Goal: Check status: Check status

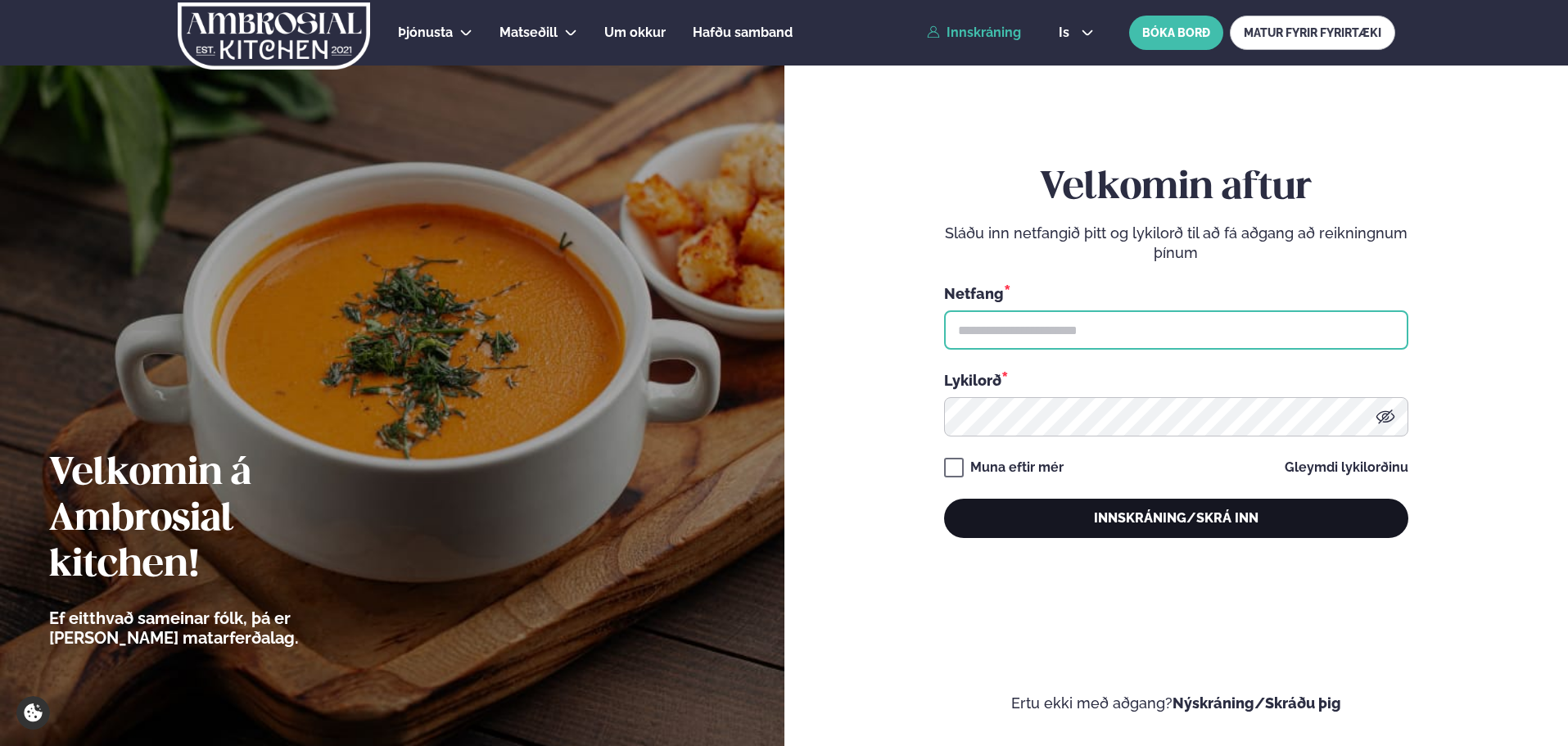
type input "**********"
click at [1183, 526] on button "Innskráning/Skrá inn" at bounding box center [1176, 519] width 465 height 39
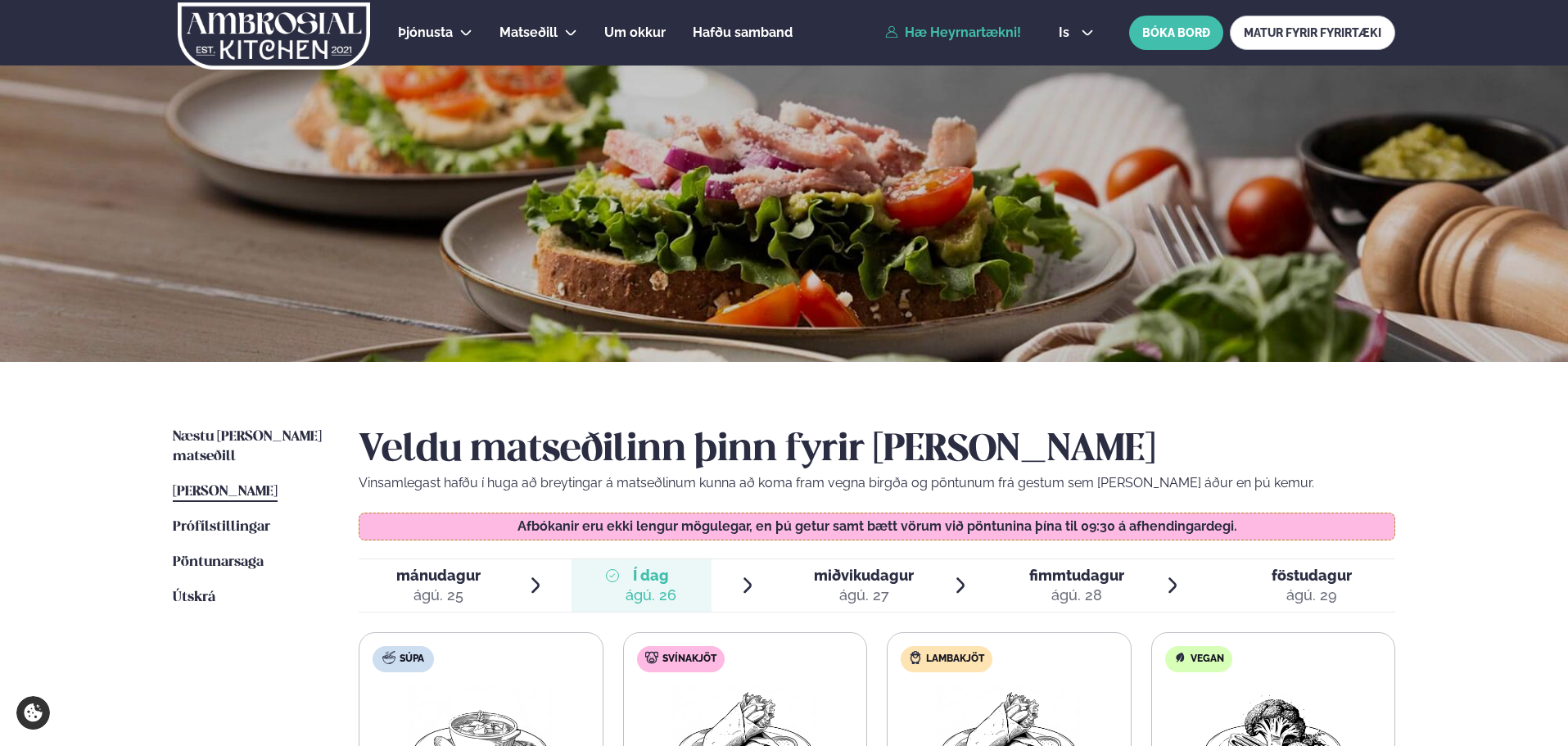
scroll to position [328, 0]
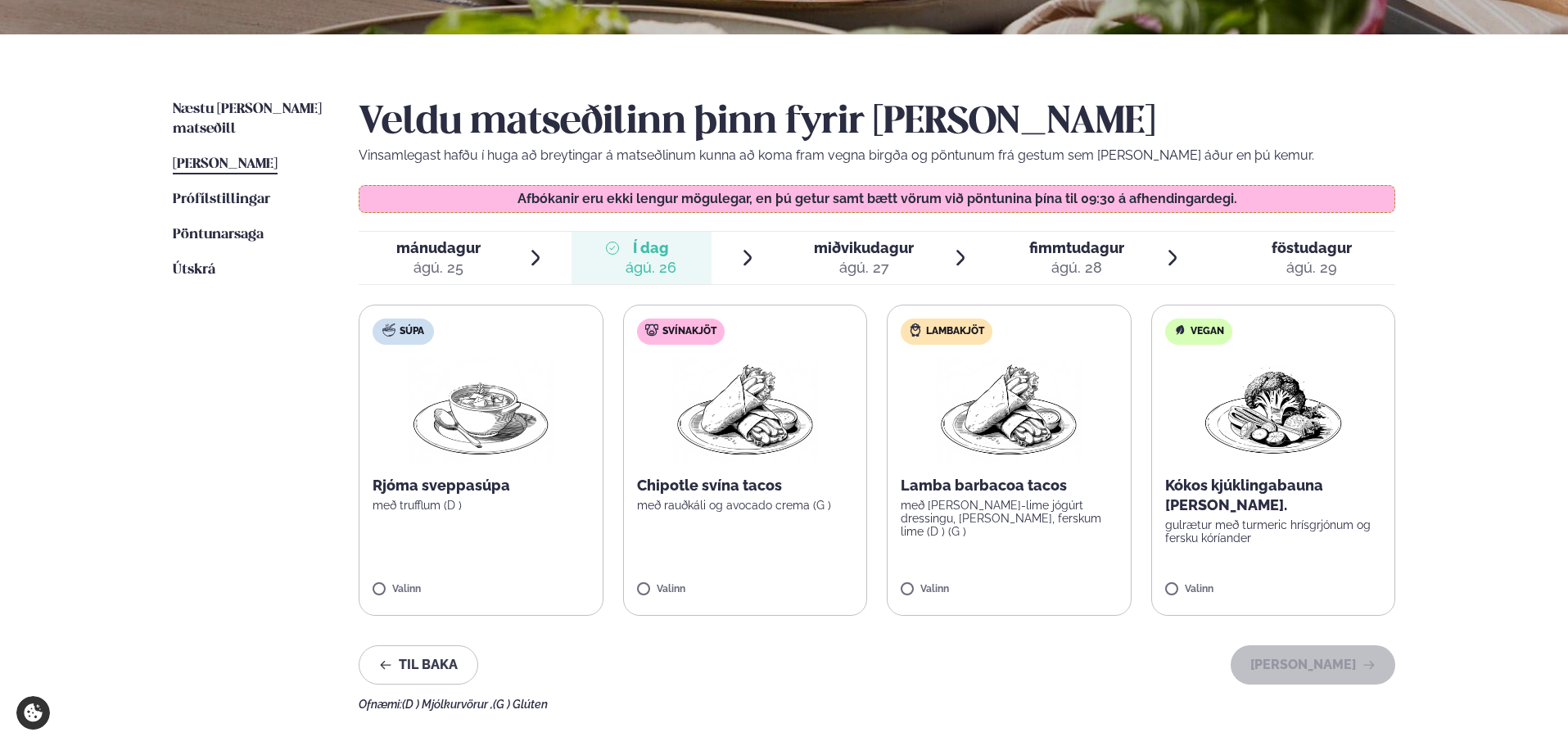
click at [657, 249] on span "Í dag" at bounding box center [651, 248] width 51 height 20
click at [430, 253] on span "mánudagur" at bounding box center [439, 248] width 85 height 17
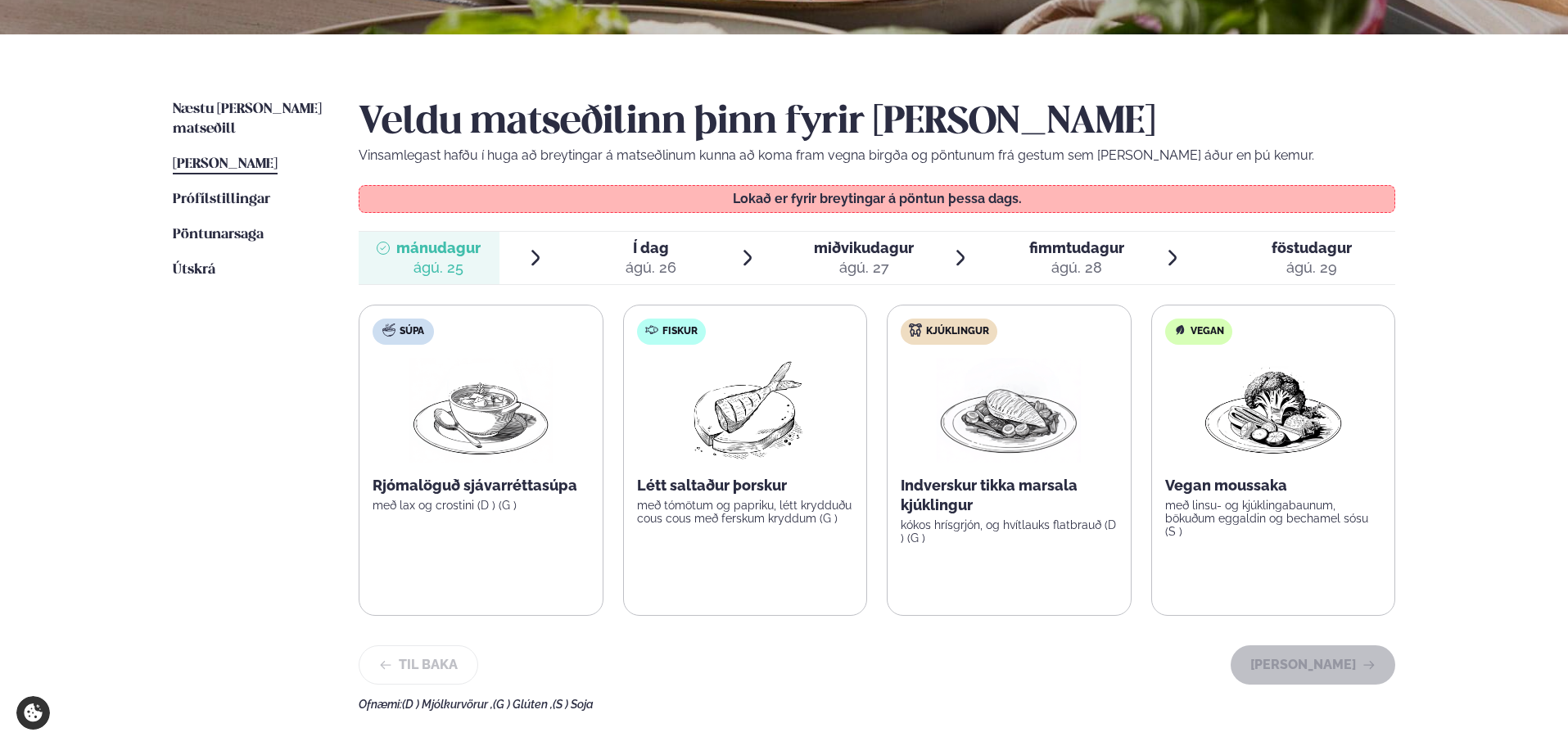
click at [657, 250] on span "Í dag" at bounding box center [651, 248] width 51 height 20
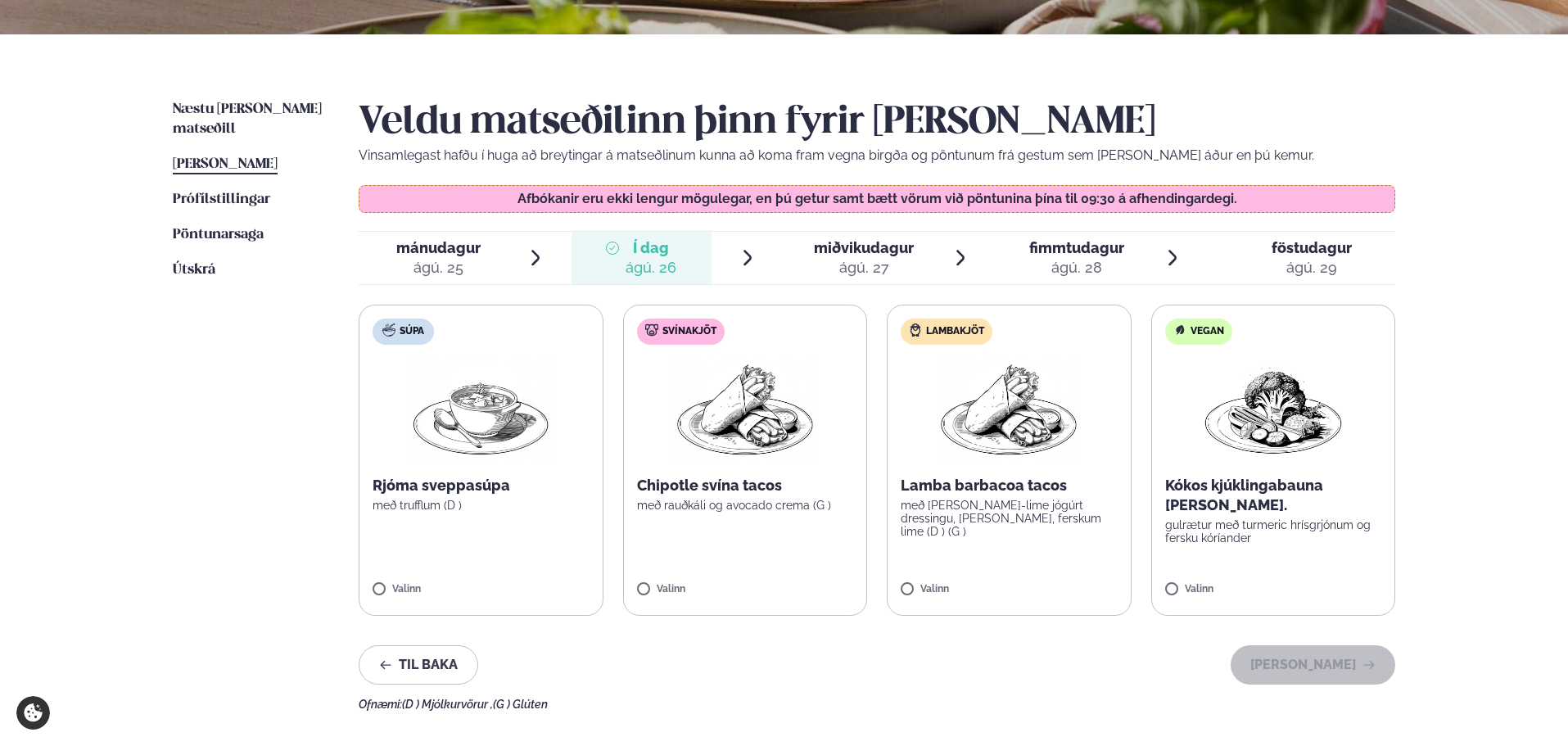
click at [882, 243] on span "miðvikudagur" at bounding box center [863, 248] width 100 height 17
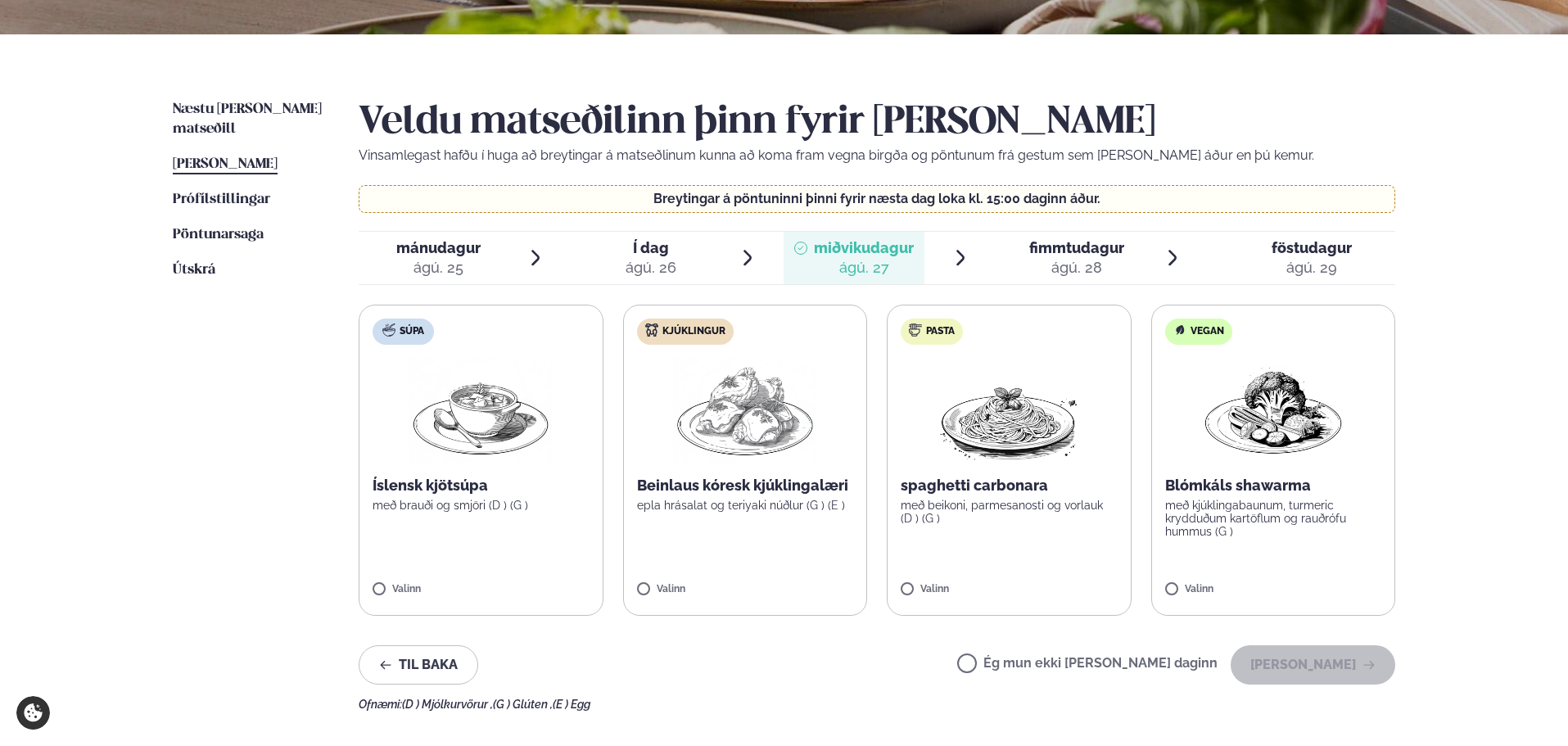
click at [1097, 240] on span "fimmtudagur" at bounding box center [1076, 248] width 95 height 17
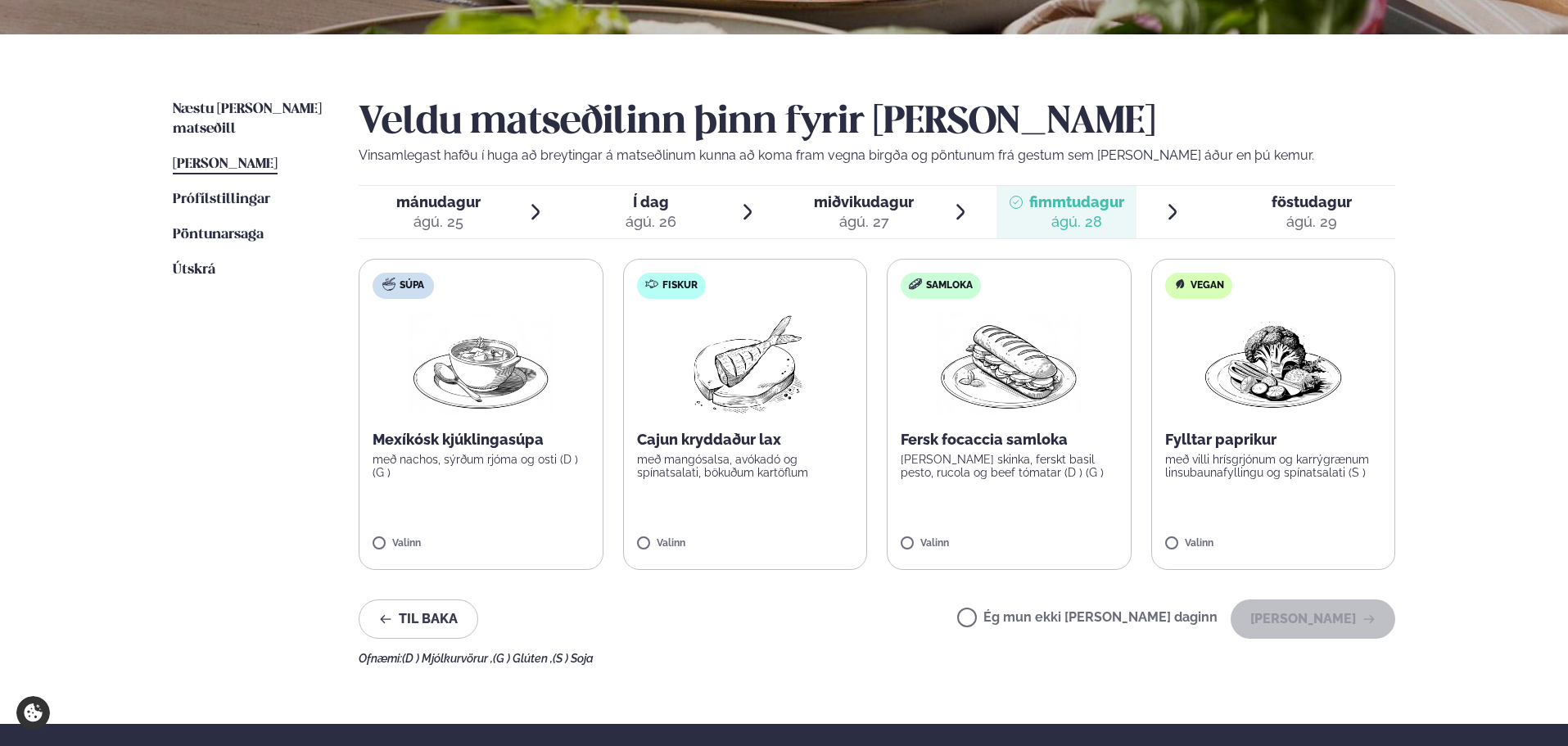
click at [1314, 201] on span "föstudagur" at bounding box center [1312, 202] width 80 height 17
